Goal: Information Seeking & Learning: Learn about a topic

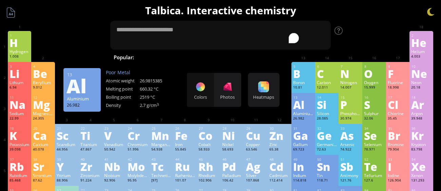
click at [307, 106] on div "Al" at bounding box center [303, 104] width 20 height 11
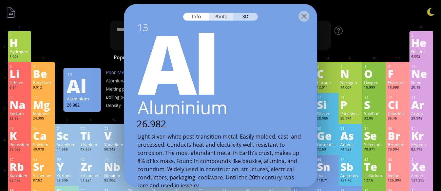
click at [218, 20] on div "Photo" at bounding box center [222, 17] width 24 height 8
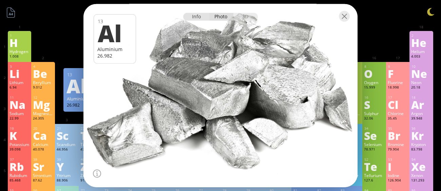
click at [197, 16] on div "Info" at bounding box center [196, 17] width 26 height 8
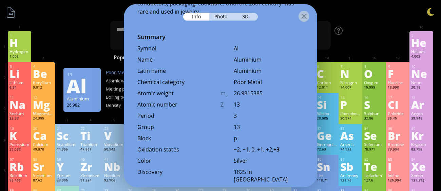
scroll to position [176, 0]
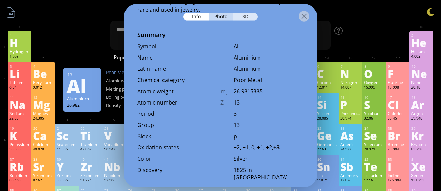
click at [243, 16] on div "3D" at bounding box center [246, 17] width 24 height 8
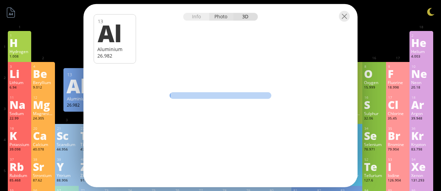
click at [219, 18] on div "Photo" at bounding box center [222, 17] width 24 height 8
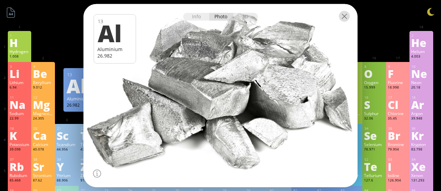
click at [339, 17] on div at bounding box center [344, 16] width 11 height 11
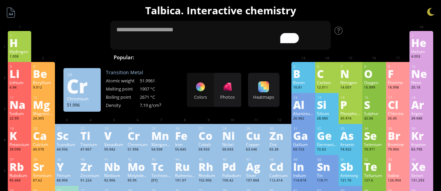
click at [305, 13] on h1 "Talbica. Interactive chemistry" at bounding box center [220, 10] width 435 height 14
